Goal: Find specific page/section: Find specific page/section

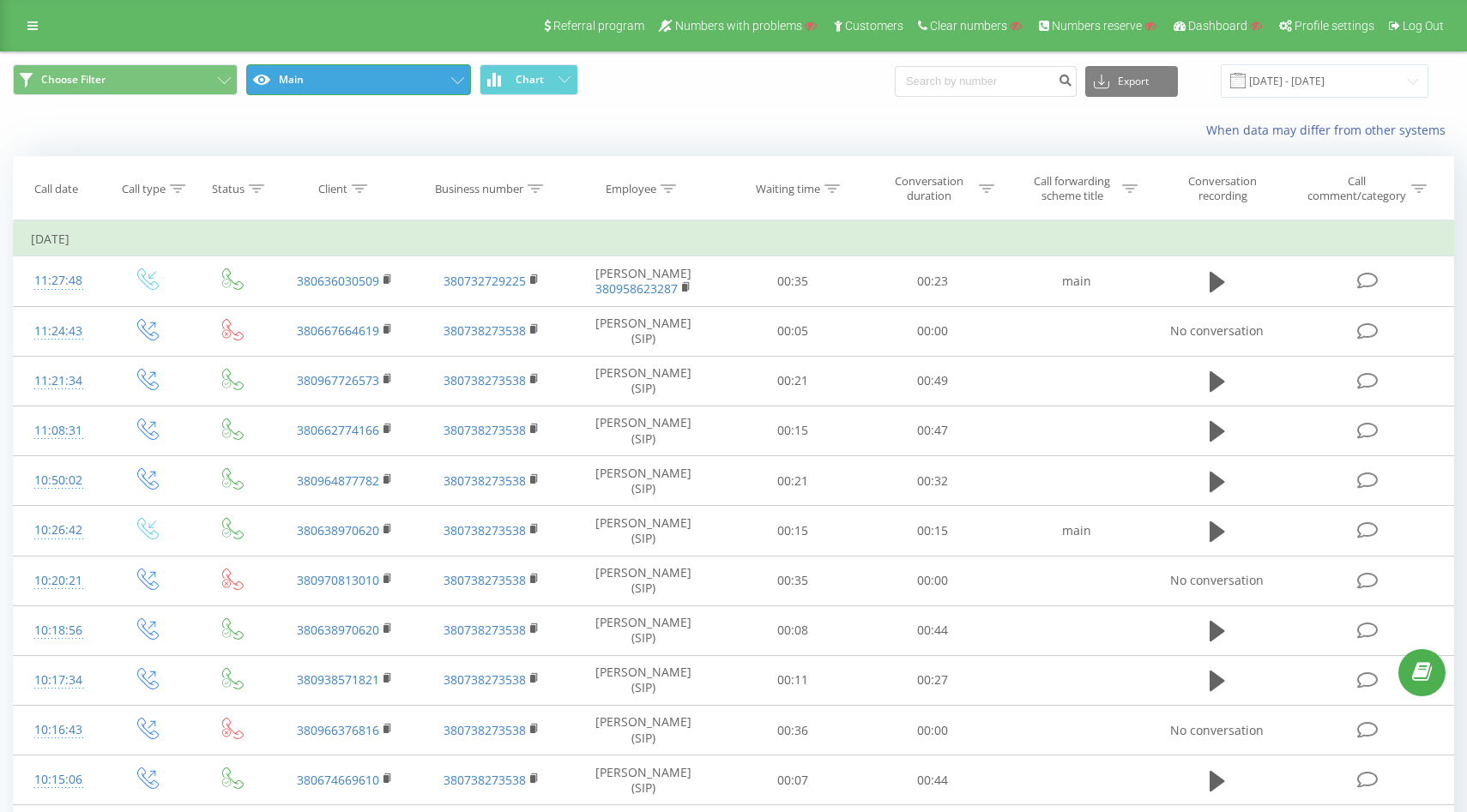
click at [361, 77] on button "Main" at bounding box center [358, 80] width 224 height 31
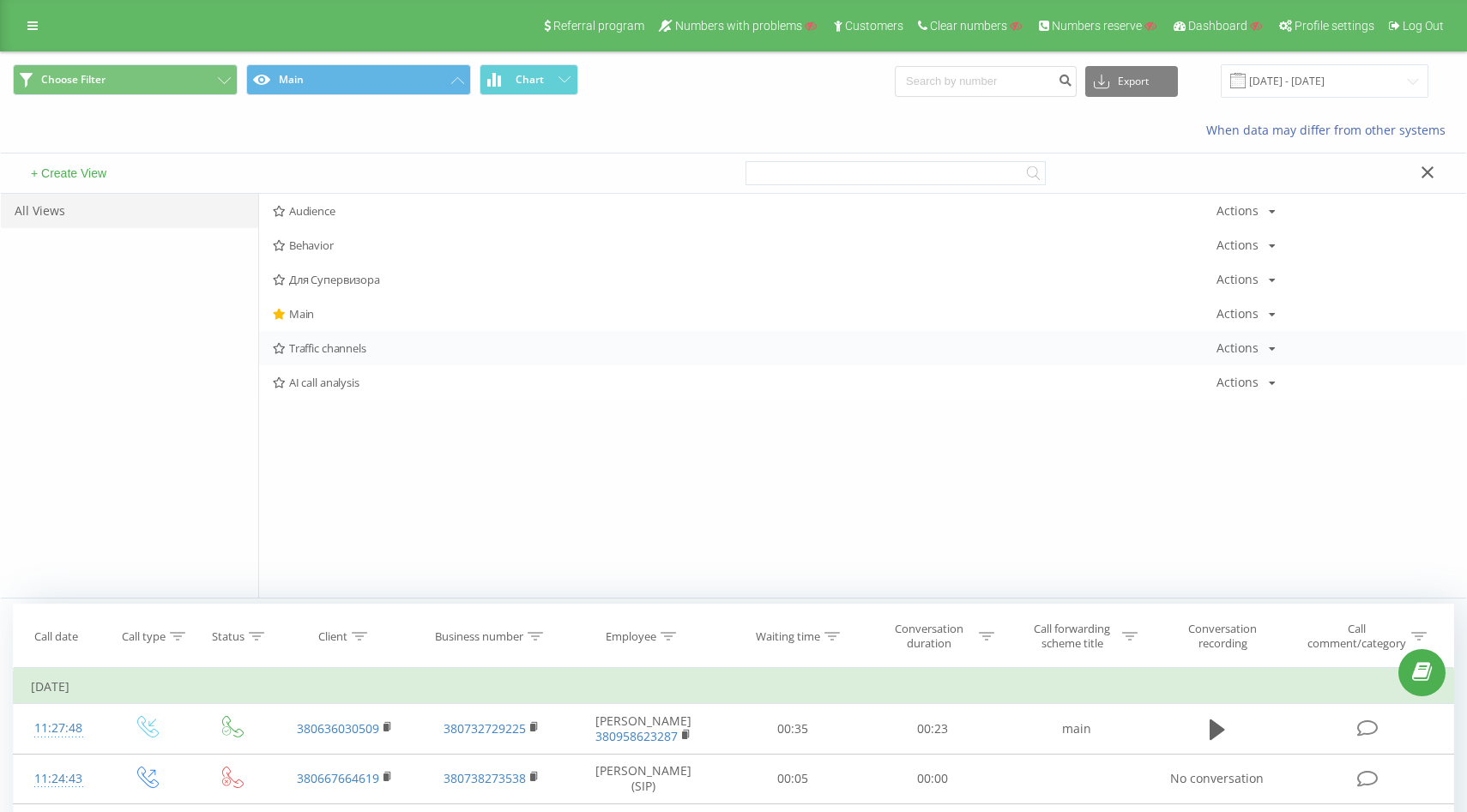
click at [328, 352] on span "Traffic channels" at bounding box center [744, 348] width 944 height 12
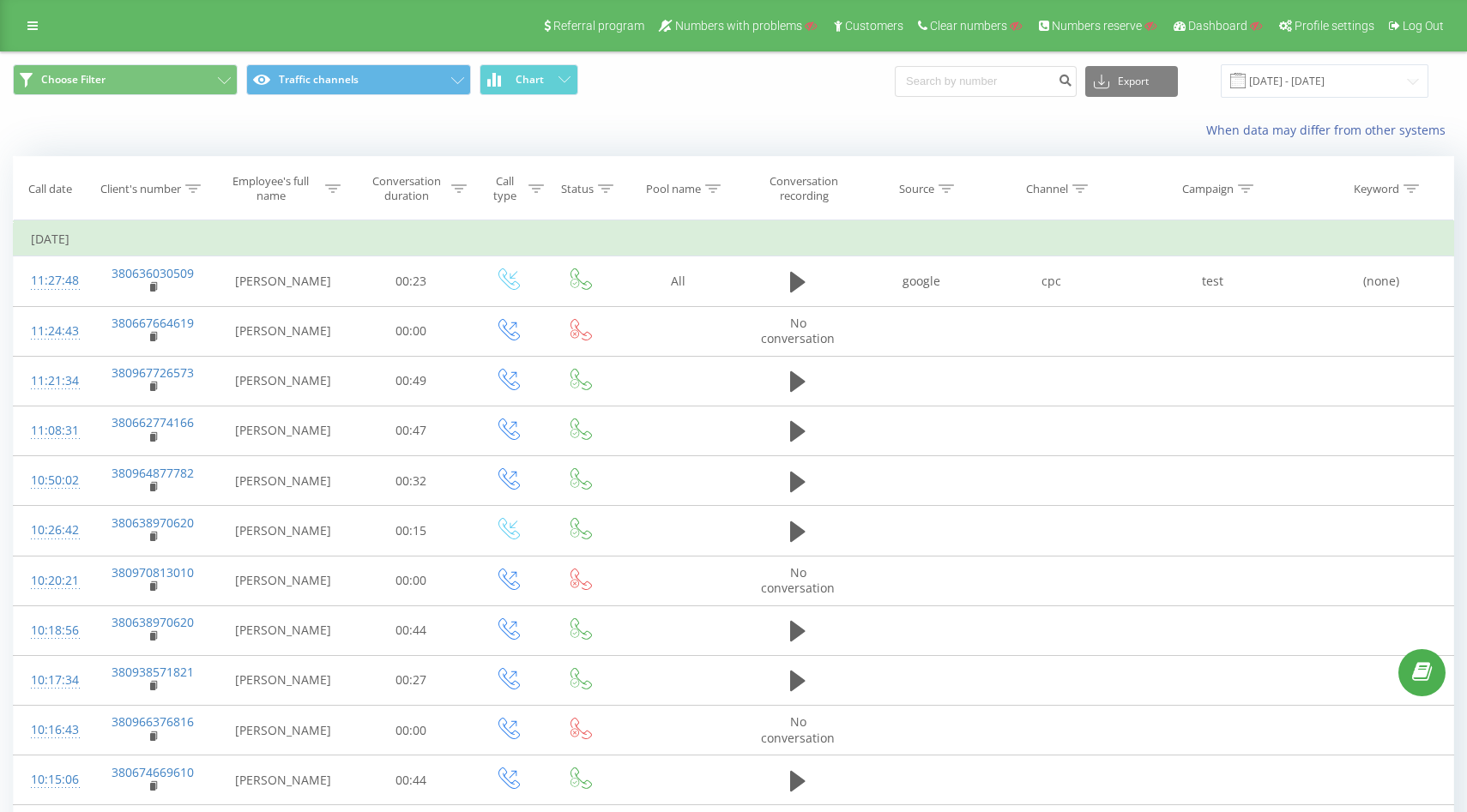
click at [38, 9] on div "Referral program Numbers with problems Customers Clear numbers Numbers reserve …" at bounding box center [733, 25] width 1467 height 52
click at [35, 38] on div "Referral program Numbers with problems Customers Clear numbers Numbers reserve …" at bounding box center [733, 25] width 1467 height 52
click at [37, 33] on link at bounding box center [33, 25] width 31 height 24
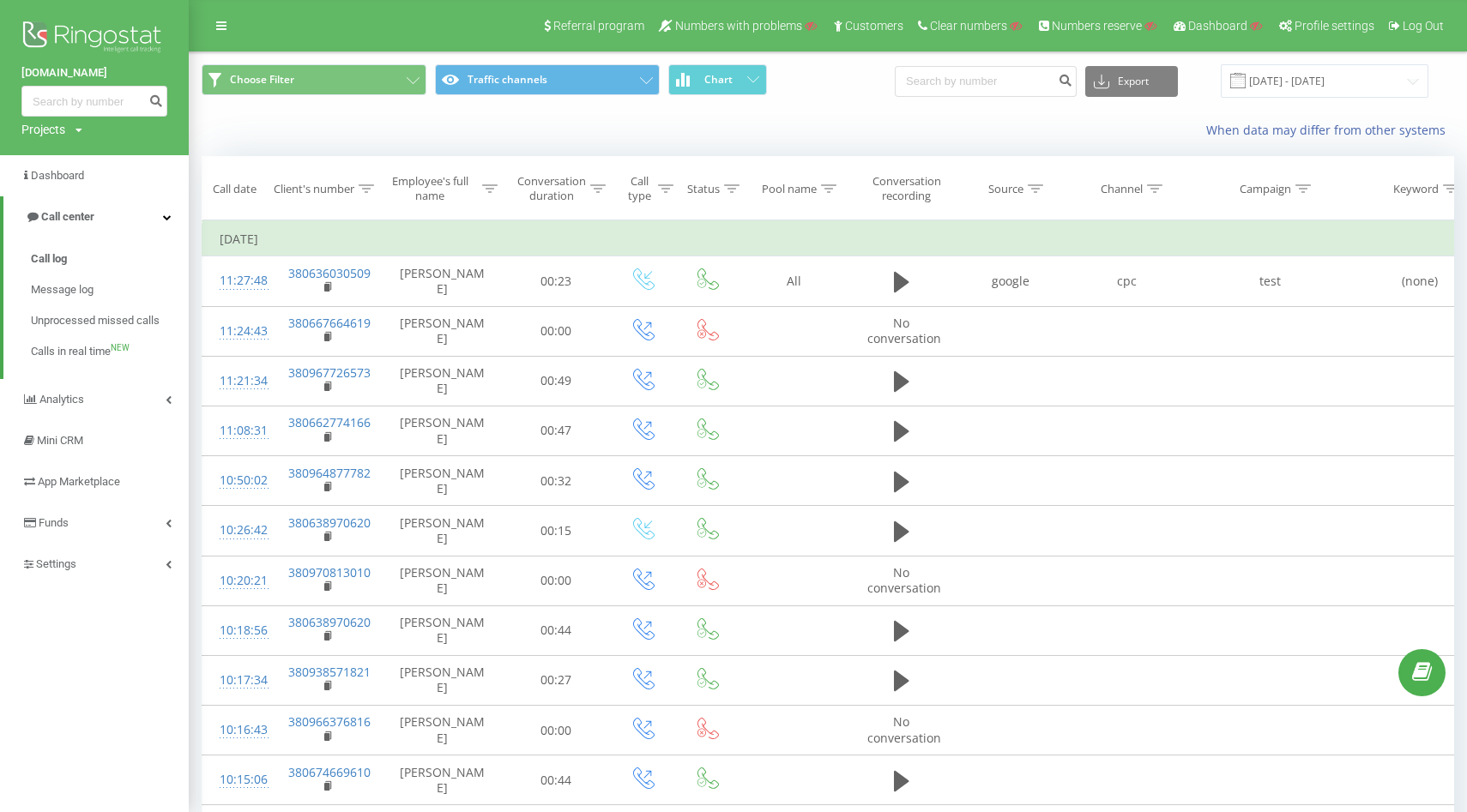
click at [65, 129] on div "Projects" at bounding box center [43, 129] width 44 height 18
click at [67, 153] on input "text" at bounding box center [70, 155] width 86 height 24
paste input "[DOMAIN_NAME]"
type input "[DOMAIN_NAME]"
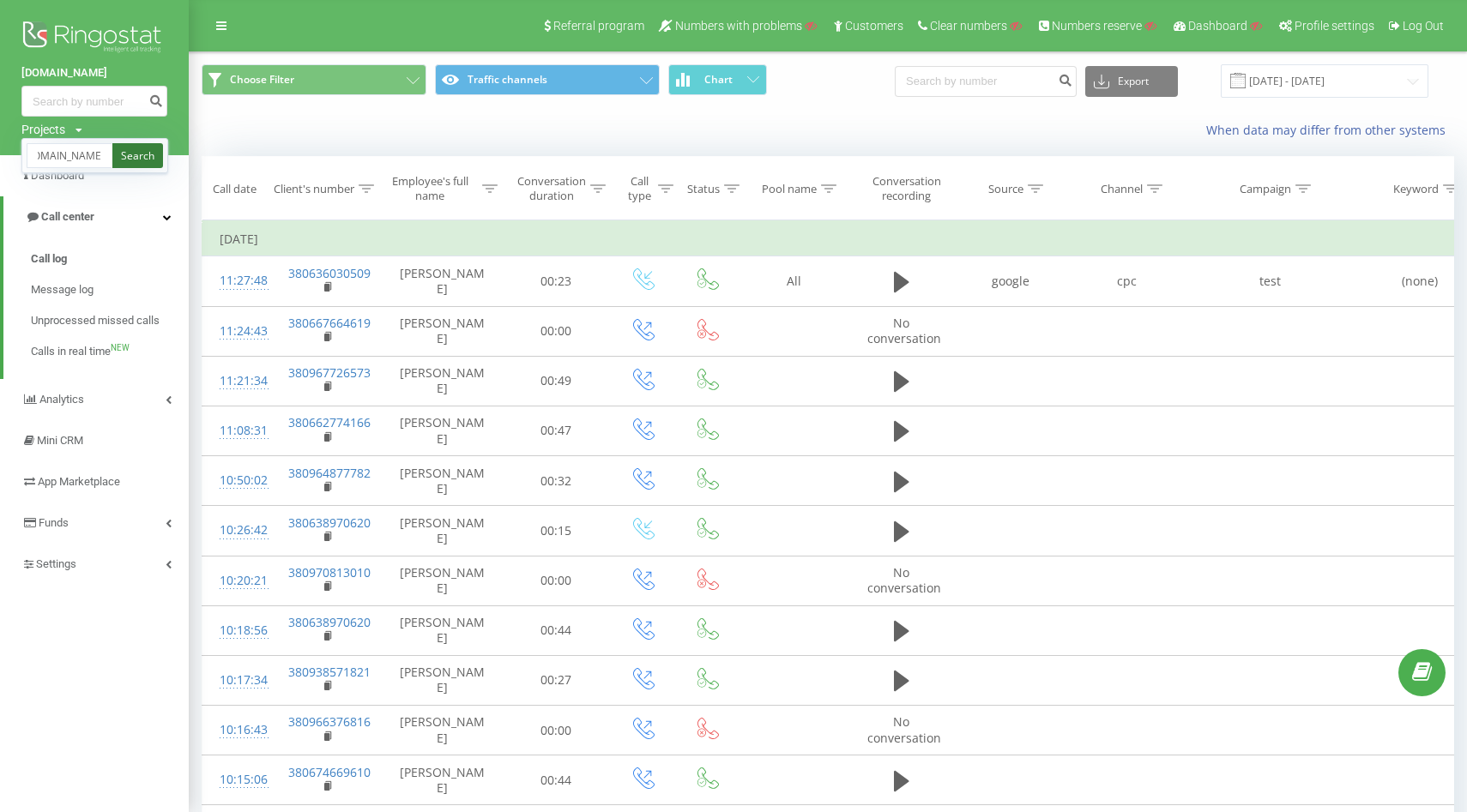
click at [144, 149] on link "Search" at bounding box center [138, 155] width 51 height 24
